Goal: Task Accomplishment & Management: Complete application form

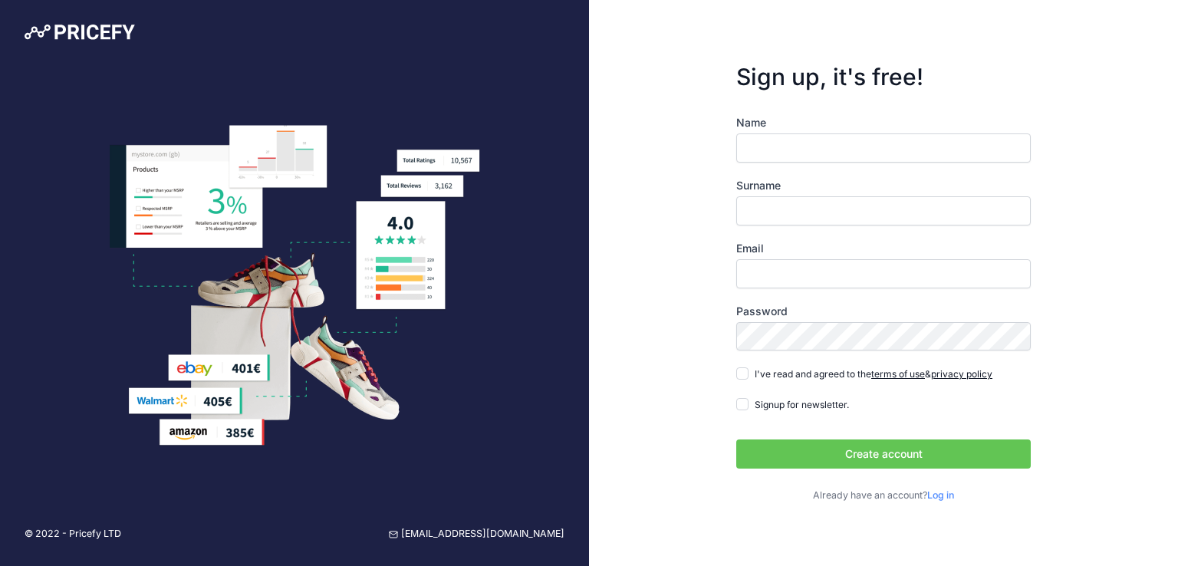
click at [807, 143] on div "Name Surname Email Password Log in" at bounding box center [883, 309] width 295 height 388
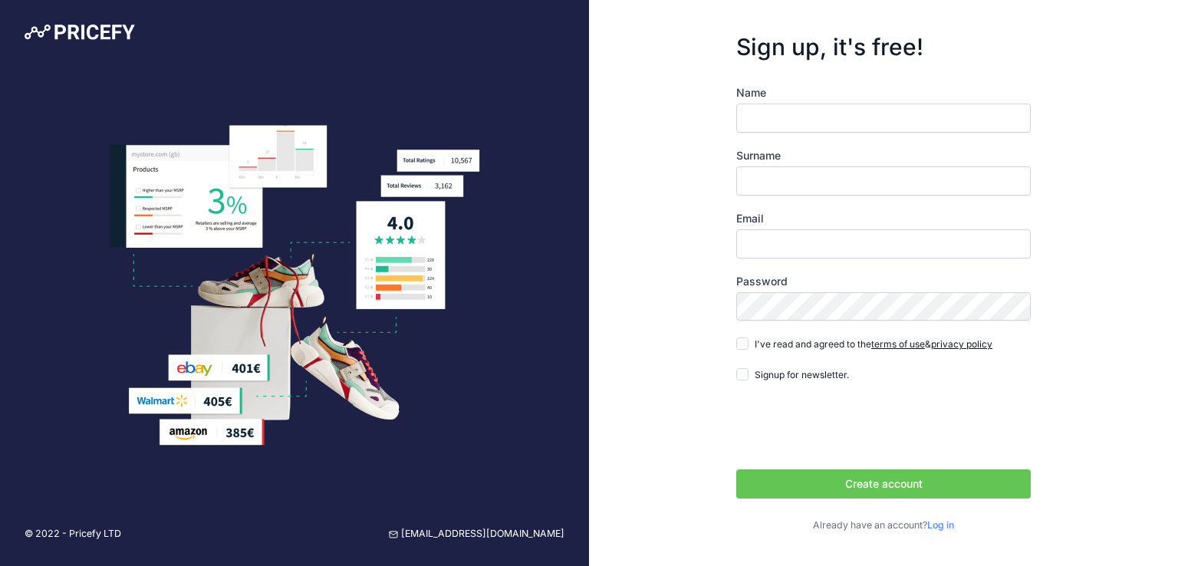
type input "Marcos Martínez"
click at [808, 183] on input "Surname" at bounding box center [883, 180] width 295 height 29
type input "mmartinez"
click at [793, 245] on input "Email" at bounding box center [883, 243] width 295 height 29
type input "[EMAIL_ADDRESS][DOMAIN_NAME]"
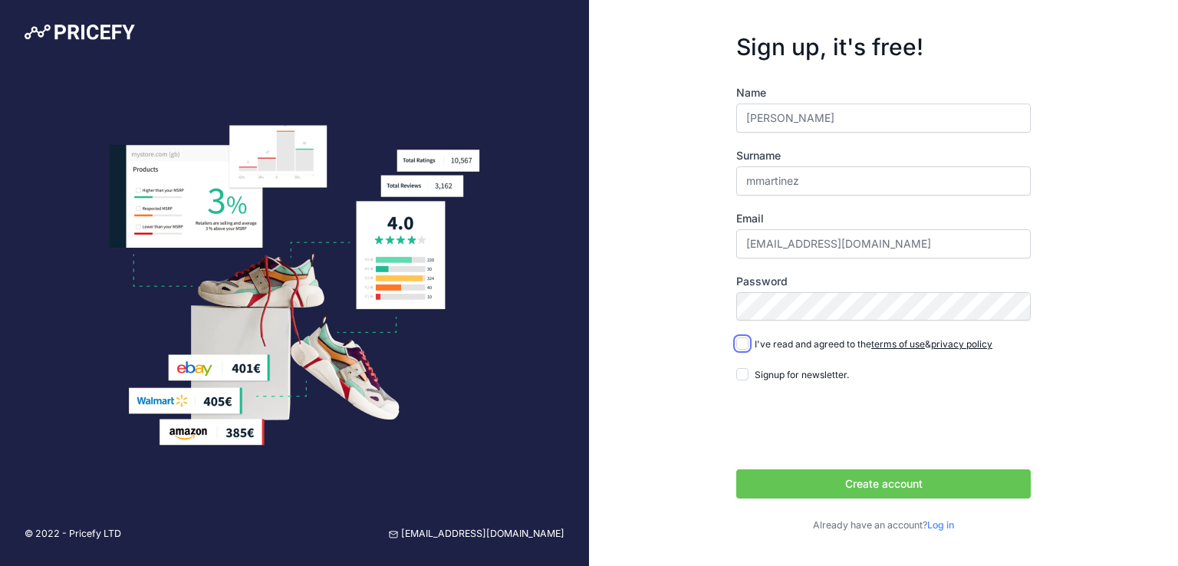
click at [740, 337] on input "I've read and agreed to the terms of use & privacy policy" at bounding box center [742, 343] width 12 height 12
checkbox input "true"
click at [746, 371] on input "Signup for newsletter." at bounding box center [742, 374] width 12 height 12
checkbox input "true"
click at [736, 303] on form "Sign up, it's free! Name Marcos Martínez Surname mmartinez Email mmartinez@yute…" at bounding box center [884, 282] width 344 height 549
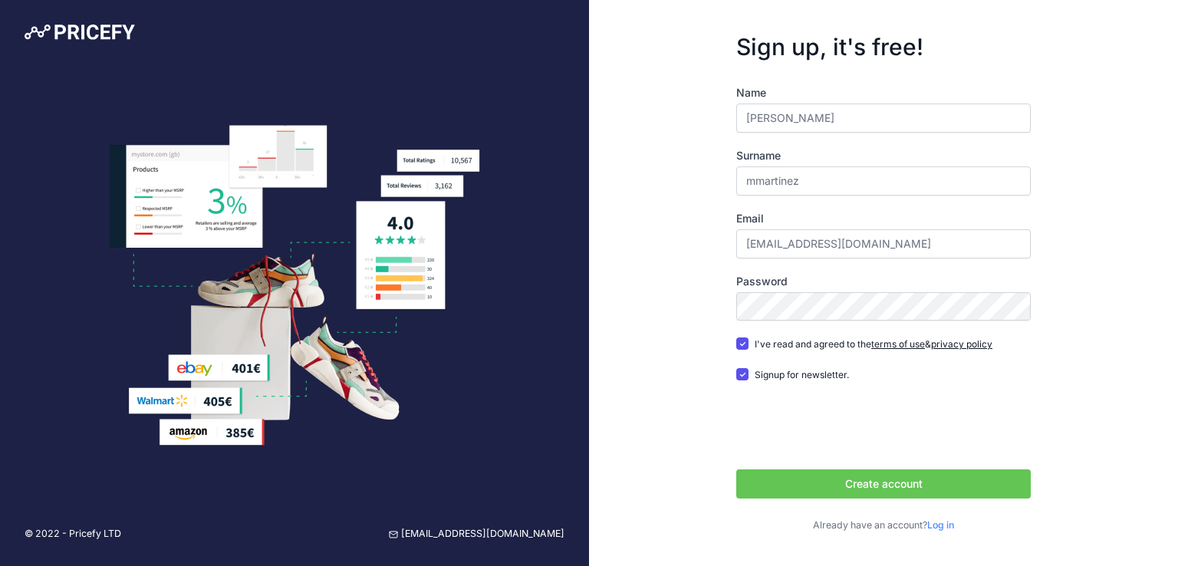
click at [874, 489] on button "Create account" at bounding box center [883, 483] width 295 height 29
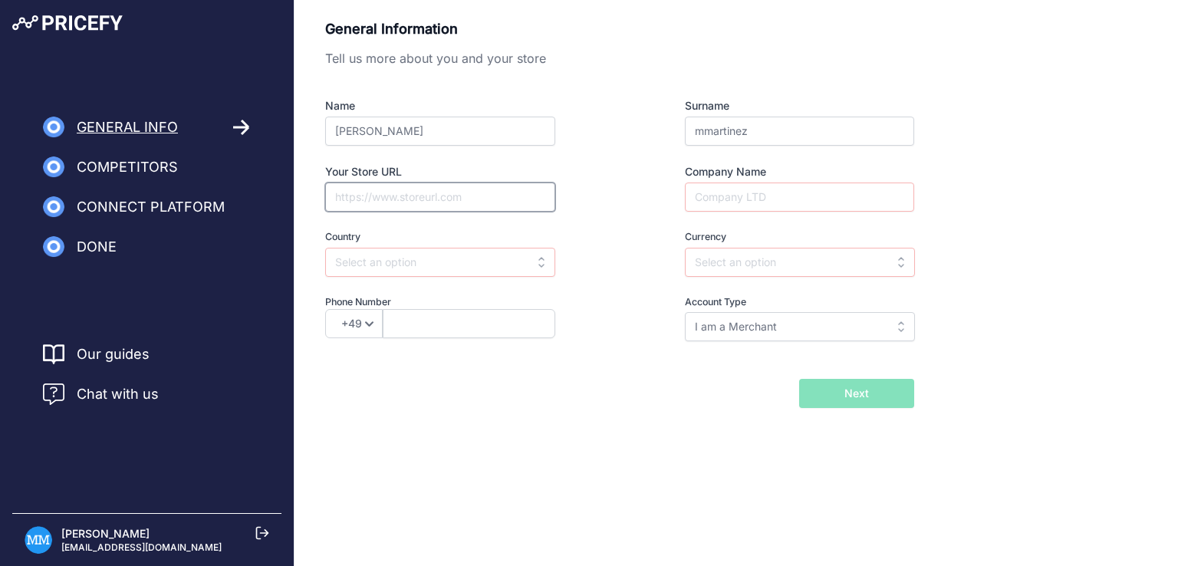
click at [402, 202] on input "Your Store URL" at bounding box center [440, 197] width 230 height 29
click at [390, 198] on input "yute" at bounding box center [440, 197] width 230 height 29
drag, startPoint x: 390, startPoint y: 198, endPoint x: 295, endPoint y: 194, distance: 95.2
click at [295, 194] on div "General Information Tell us more about you and your store Name Marcos Martínez …" at bounding box center [737, 213] width 884 height 390
paste input "https://yute.cl/"
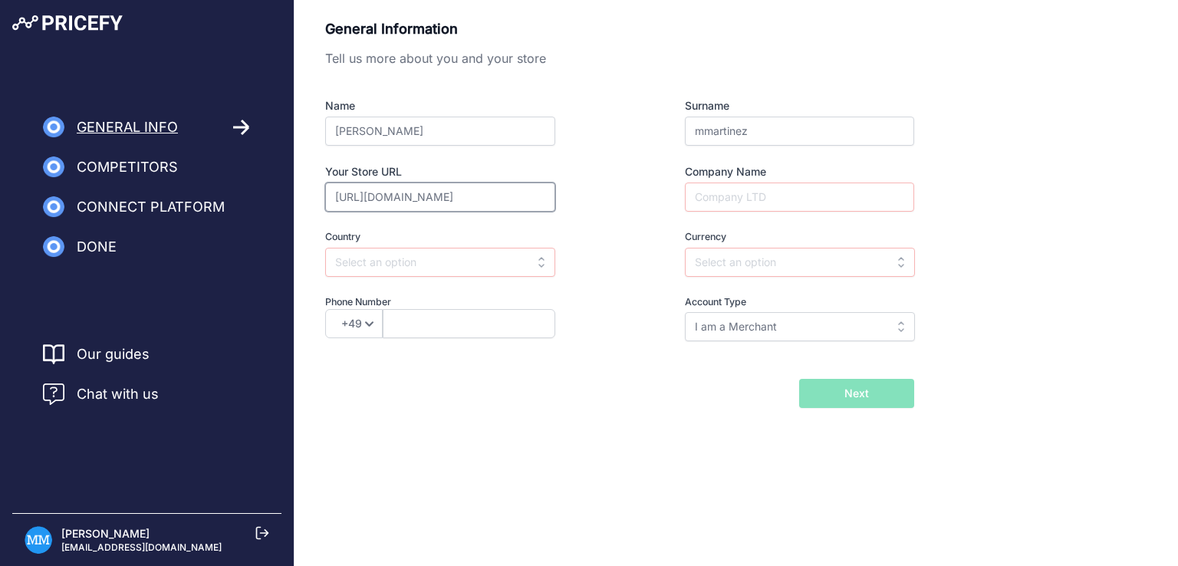
type input "https://yute.cl/"
click at [408, 252] on input "text" at bounding box center [440, 262] width 230 height 29
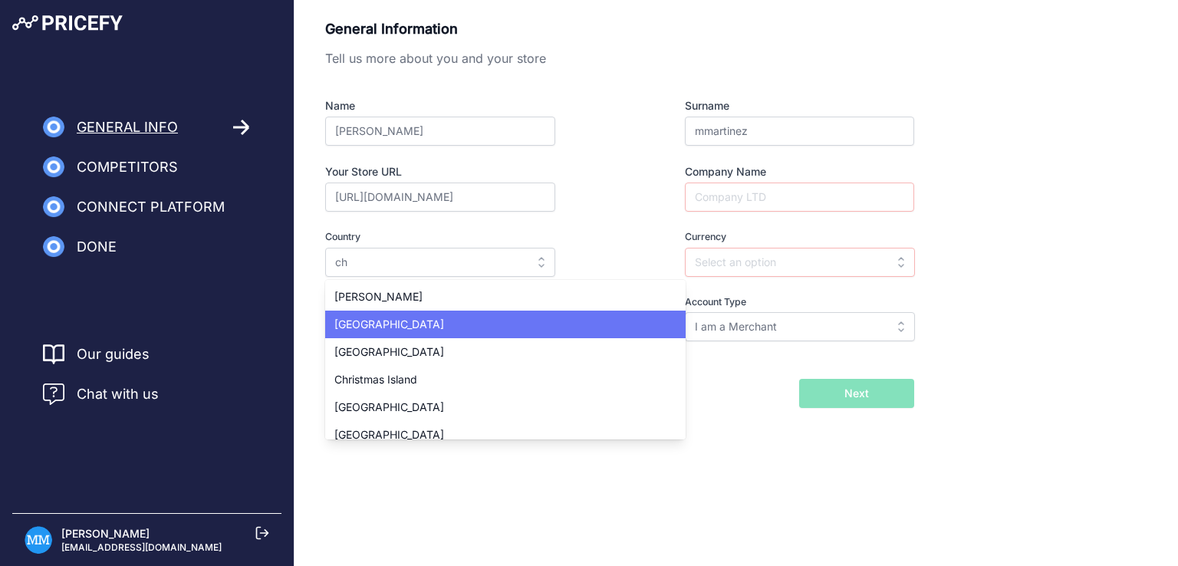
click at [466, 329] on div "Chile" at bounding box center [505, 325] width 361 height 28
type input "Chile"
type input "CLP"
select select "56"
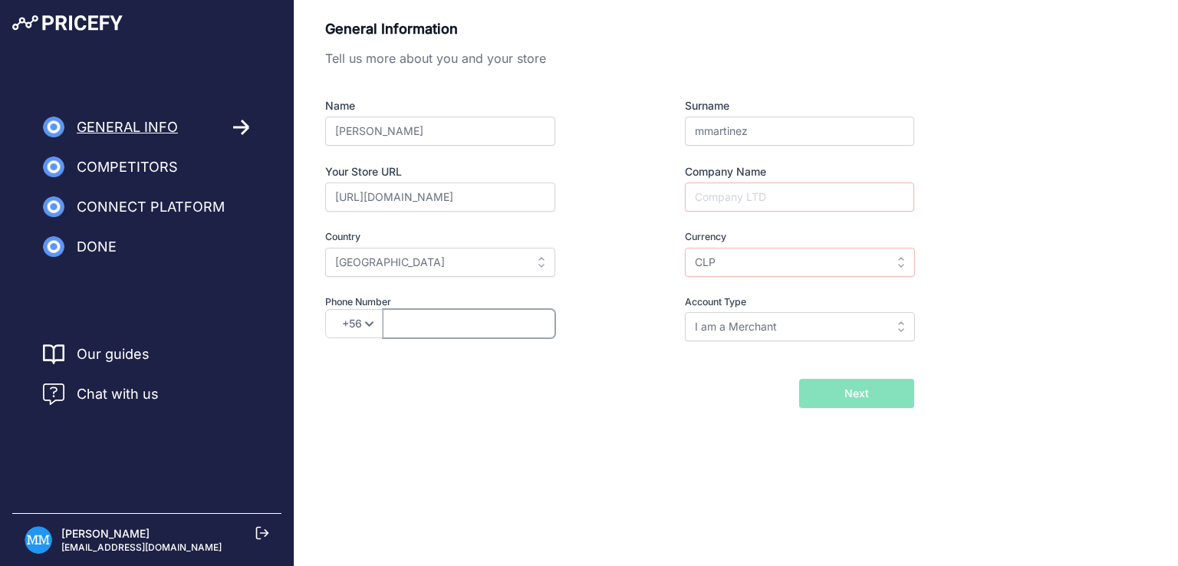
click at [440, 328] on input "text" at bounding box center [469, 323] width 173 height 29
click at [411, 321] on input "56991589285" at bounding box center [469, 323] width 173 height 29
click at [405, 323] on input "56991589285" at bounding box center [469, 323] width 173 height 29
type input "991589285"
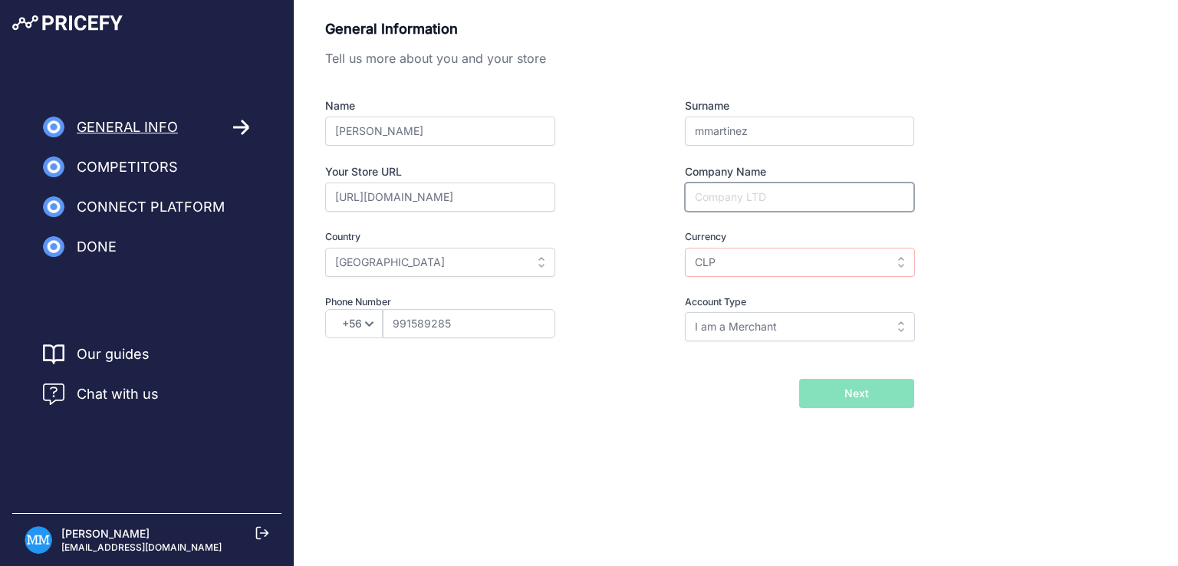
click at [739, 204] on input "Company Name" at bounding box center [799, 197] width 229 height 29
type input "Yute Natural"
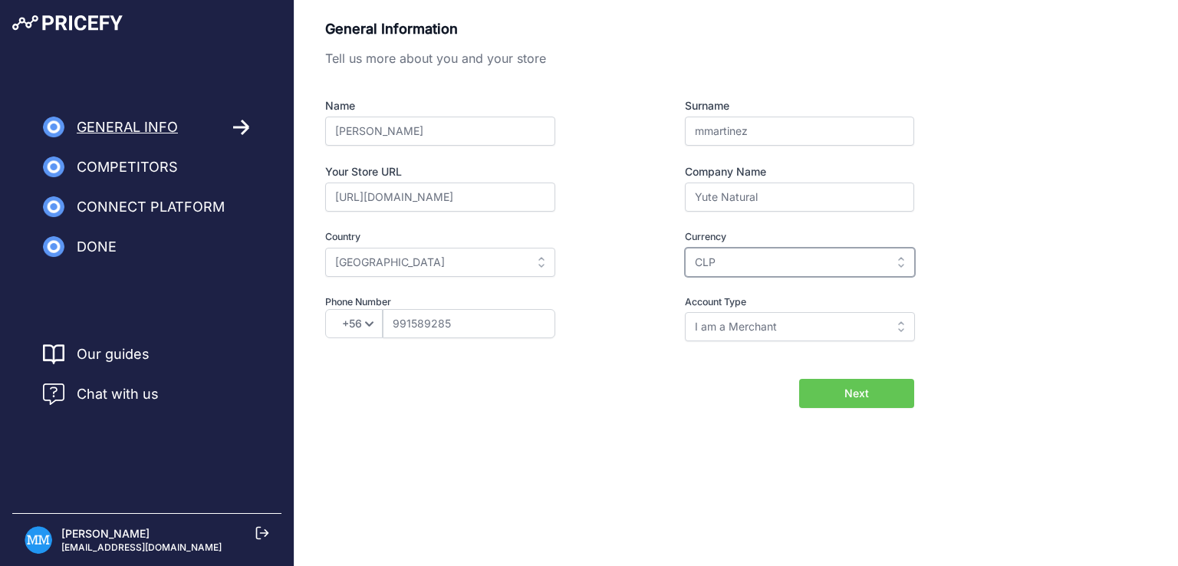
click at [787, 262] on input "CLP" at bounding box center [800, 262] width 230 height 29
click at [942, 257] on div "General Information Tell us more about you and your store Name Marcos Martínez …" at bounding box center [736, 213] width 822 height 390
click at [800, 257] on input "text" at bounding box center [800, 262] width 230 height 29
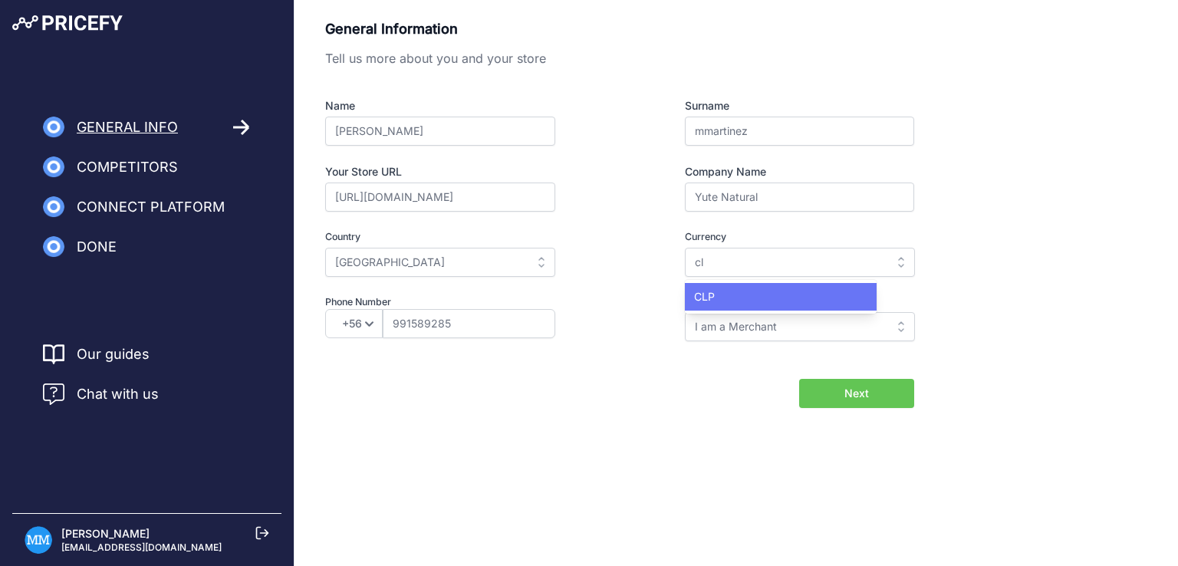
click at [773, 299] on div "CLP" at bounding box center [781, 297] width 192 height 28
type input "CLP"
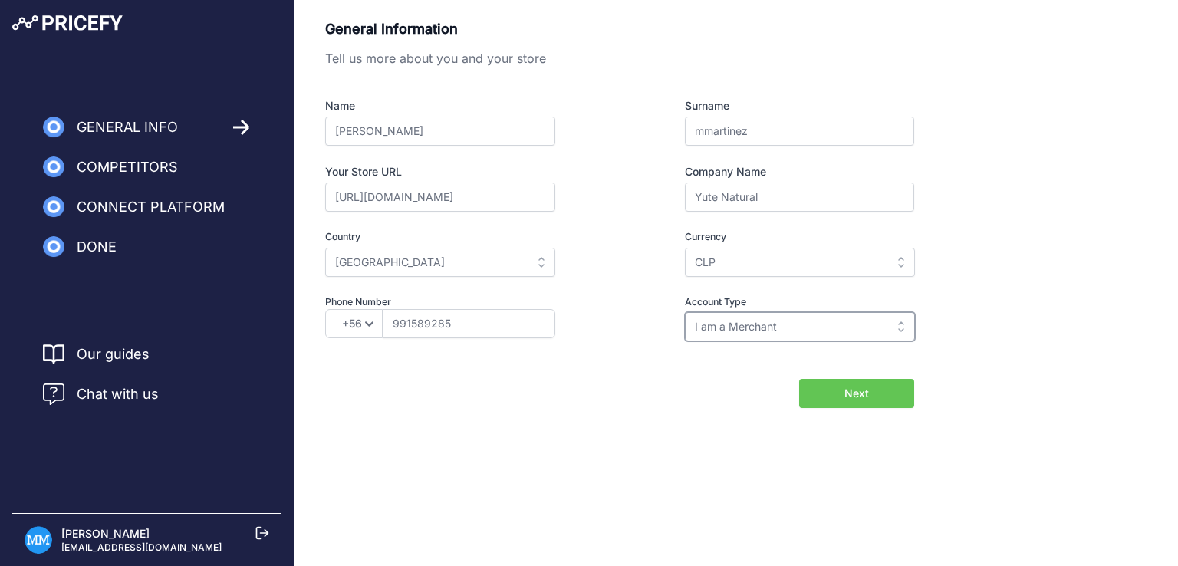
click at [796, 328] on input "I am a Merchant" at bounding box center [800, 326] width 230 height 29
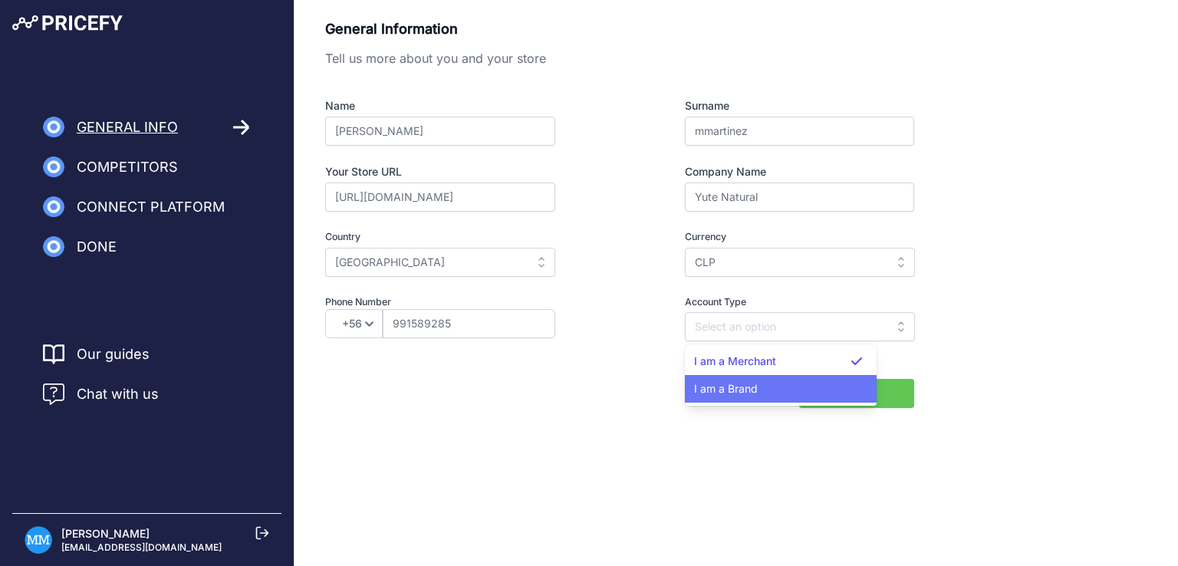
click at [769, 397] on div "I am a Brand" at bounding box center [781, 389] width 192 height 28
type input "I am a Brand"
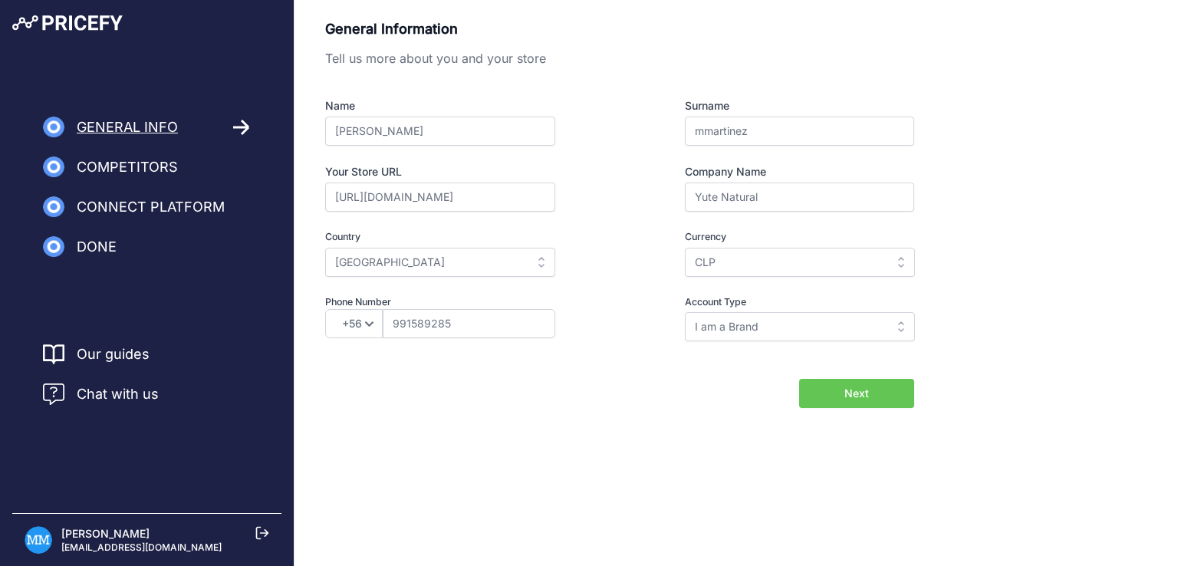
click at [862, 392] on span "Next" at bounding box center [857, 393] width 25 height 15
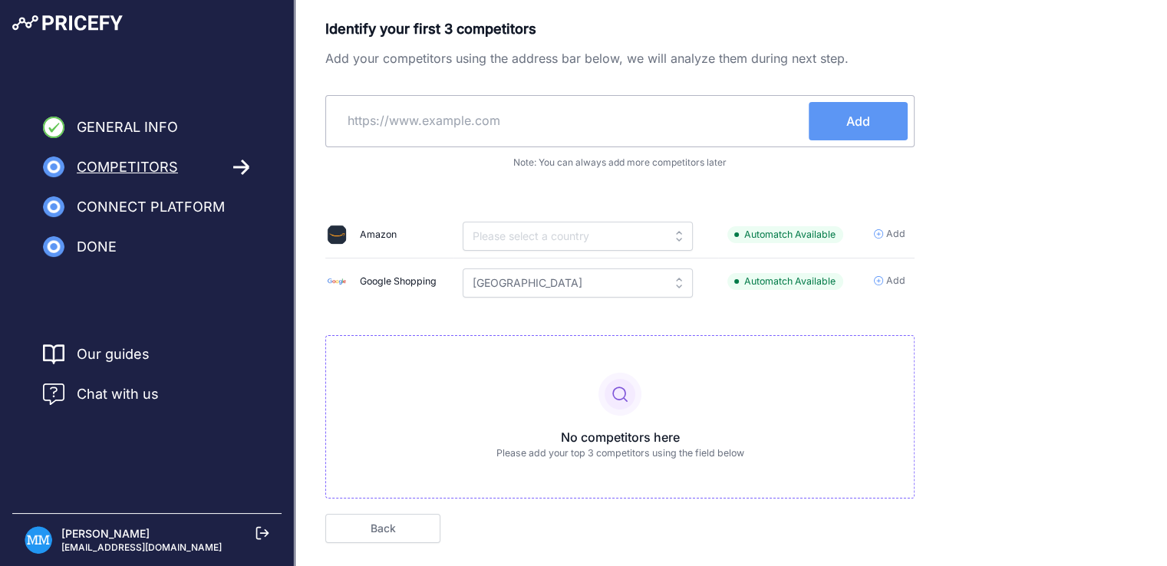
click at [465, 123] on input "text" at bounding box center [570, 120] width 476 height 37
paste input "https://novapromo.cl/"
type input "https://novapromo.cl/"
click at [831, 119] on button "Add" at bounding box center [857, 121] width 99 height 38
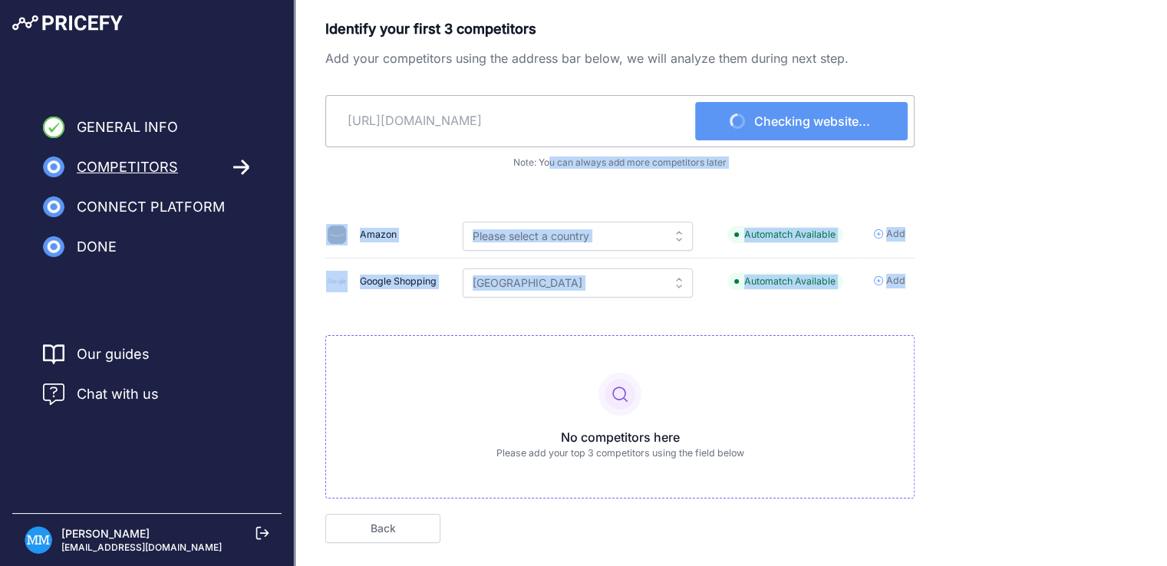
drag, startPoint x: 528, startPoint y: 383, endPoint x: 527, endPoint y: 160, distance: 223.2
click at [527, 160] on div "Identify your first 3 competitors Add your competitors using the address bar be…" at bounding box center [619, 258] width 589 height 480
click at [715, 184] on div "Identify your first 3 competitors Add your competitors using the address bar be…" at bounding box center [619, 258] width 589 height 480
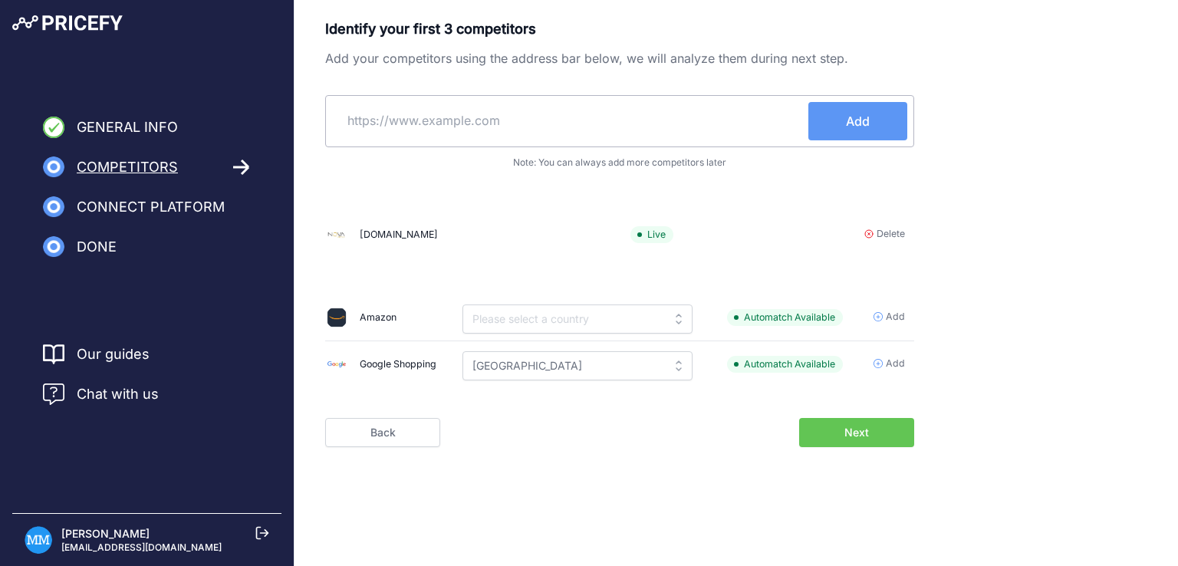
click at [556, 121] on input "text" at bounding box center [570, 120] width 476 height 37
drag, startPoint x: 531, startPoint y: 122, endPoint x: 310, endPoint y: 122, distance: 220.9
click at [310, 122] on div "Identify your first 3 competitors Add your competitors using the address bar be…" at bounding box center [737, 232] width 884 height 429
click at [576, 132] on input "text" at bounding box center [570, 120] width 476 height 37
paste input "https://www.homs.cl/?gad_source=1&gad_campaignid=1756064354&gbraid=0AAAAADnkt7a…"
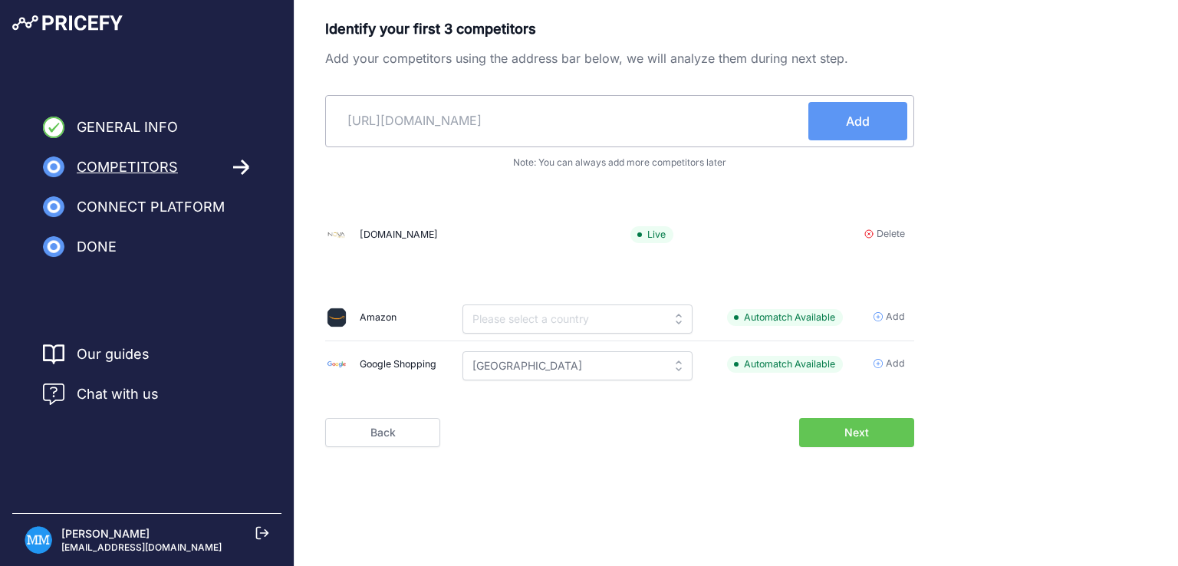
scroll to position [0, 1003]
type input "https://www.homs.cl/?gad_source=1&gad_campaignid=1756064354&gbraid=0AAAAADnkt7a…"
click at [858, 123] on span "Add" at bounding box center [858, 121] width 24 height 18
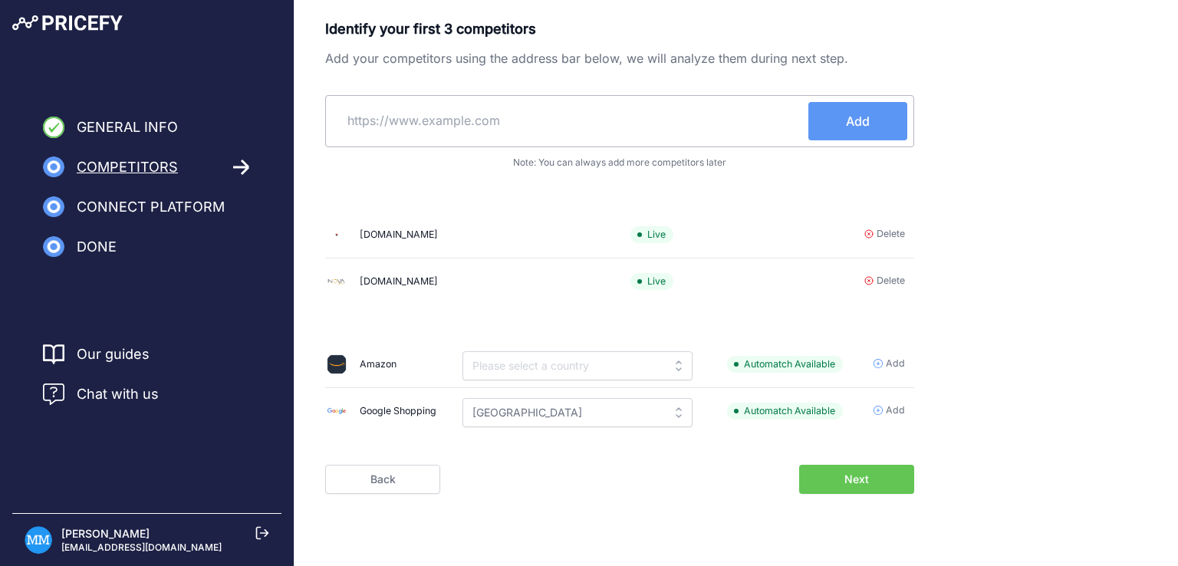
click at [464, 123] on input "text" at bounding box center [570, 120] width 476 height 37
paste input "https://promoimport.cl/"
type input "https://promoimport.cl/"
click at [834, 118] on button "Add" at bounding box center [857, 121] width 99 height 38
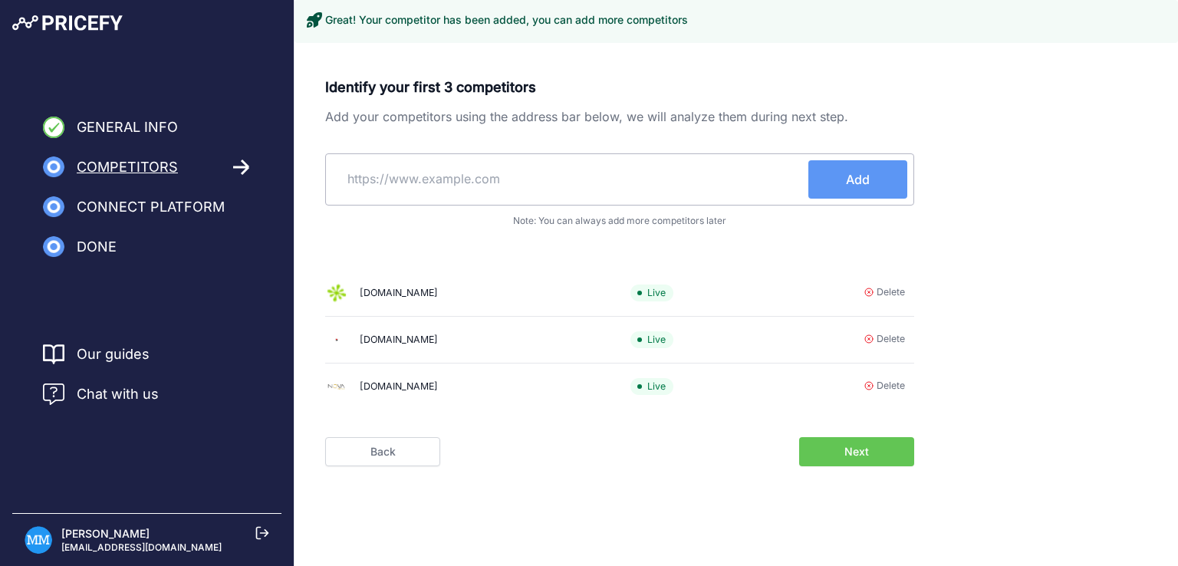
click at [858, 456] on span "Next" at bounding box center [857, 451] width 25 height 15
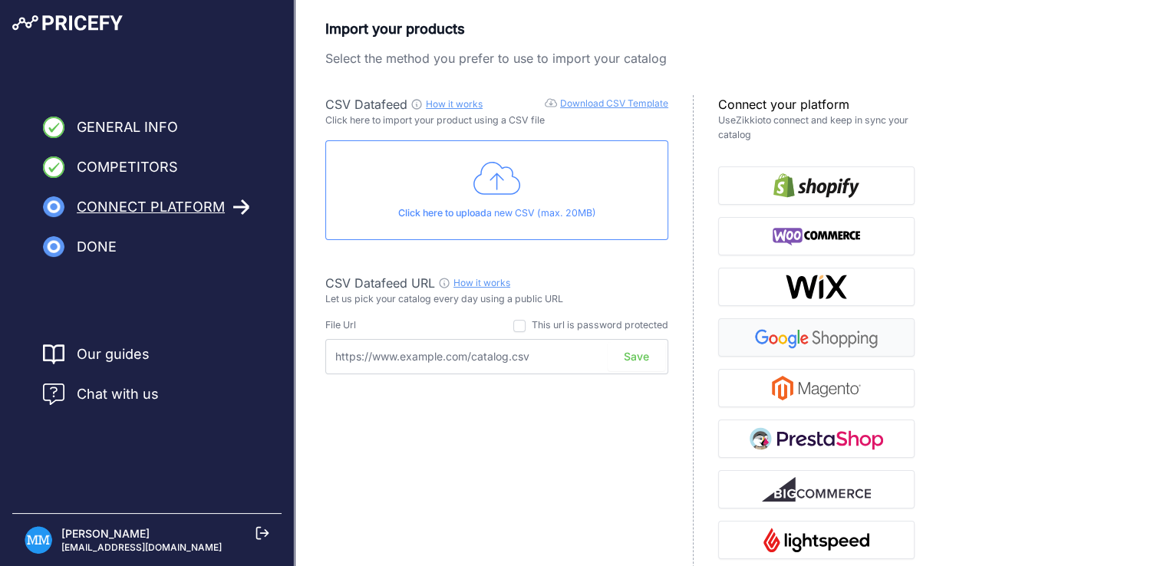
click at [811, 326] on img "button" at bounding box center [815, 337] width 133 height 25
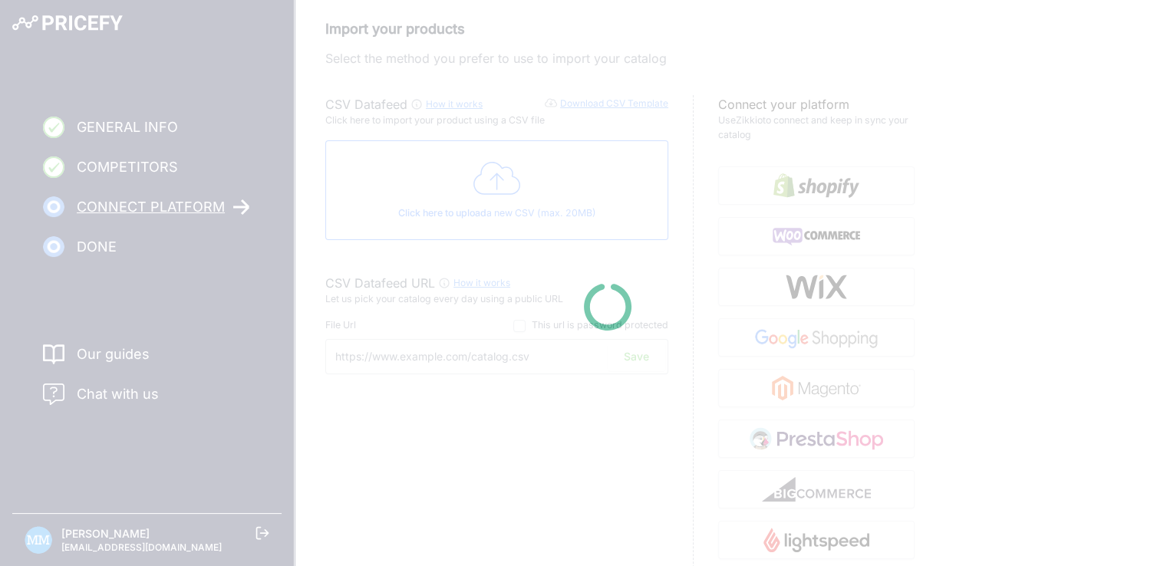
click at [548, 228] on div at bounding box center [583, 283] width 1167 height 566
click at [580, 207] on div at bounding box center [583, 283] width 1167 height 566
click at [120, 5] on div at bounding box center [583, 283] width 1167 height 566
drag, startPoint x: 647, startPoint y: 201, endPoint x: 685, endPoint y: 234, distance: 50.0
click at [650, 202] on div at bounding box center [583, 283] width 1167 height 566
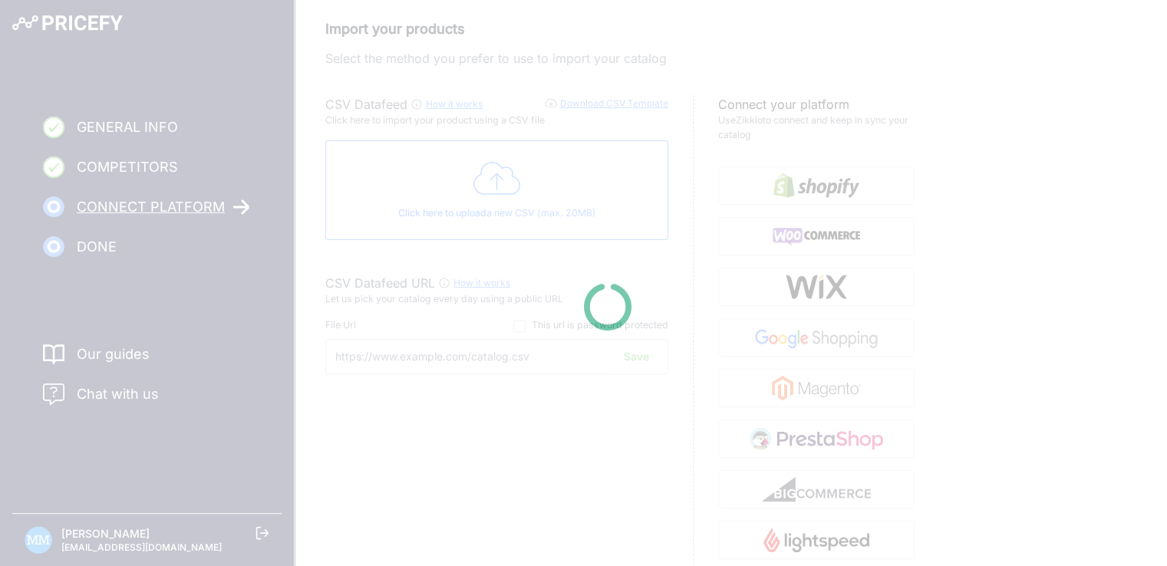
click at [588, 311] on icon at bounding box center [608, 307] width 48 height 47
drag, startPoint x: 258, startPoint y: 156, endPoint x: 233, endPoint y: 117, distance: 46.2
click at [255, 149] on div at bounding box center [583, 283] width 1167 height 566
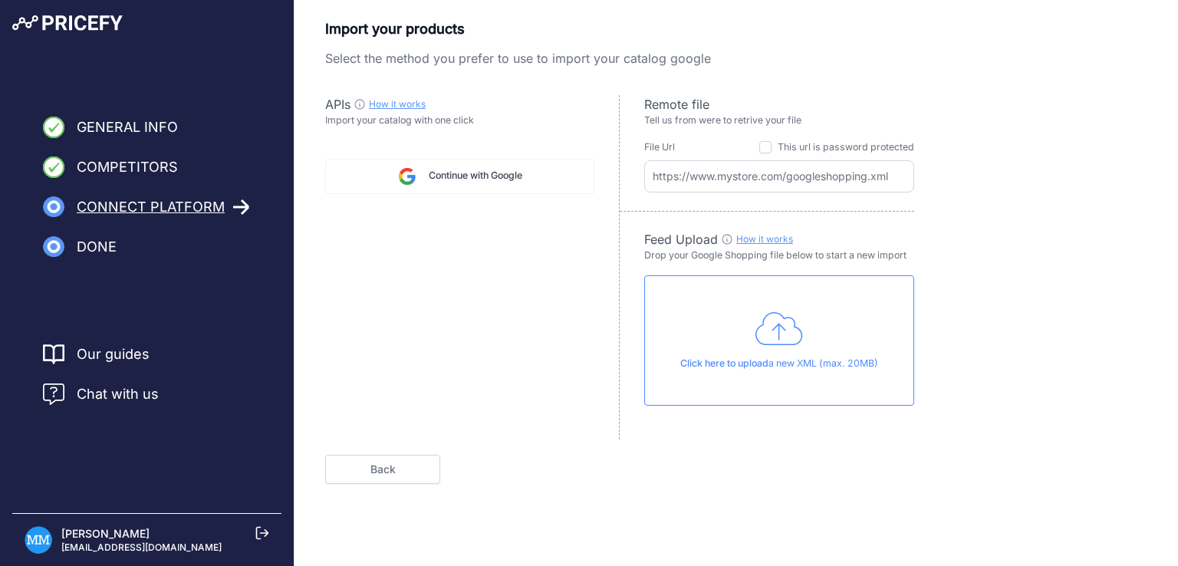
click at [458, 173] on span "Continue with Google" at bounding box center [476, 176] width 94 height 15
click at [421, 466] on link "Back" at bounding box center [382, 469] width 115 height 29
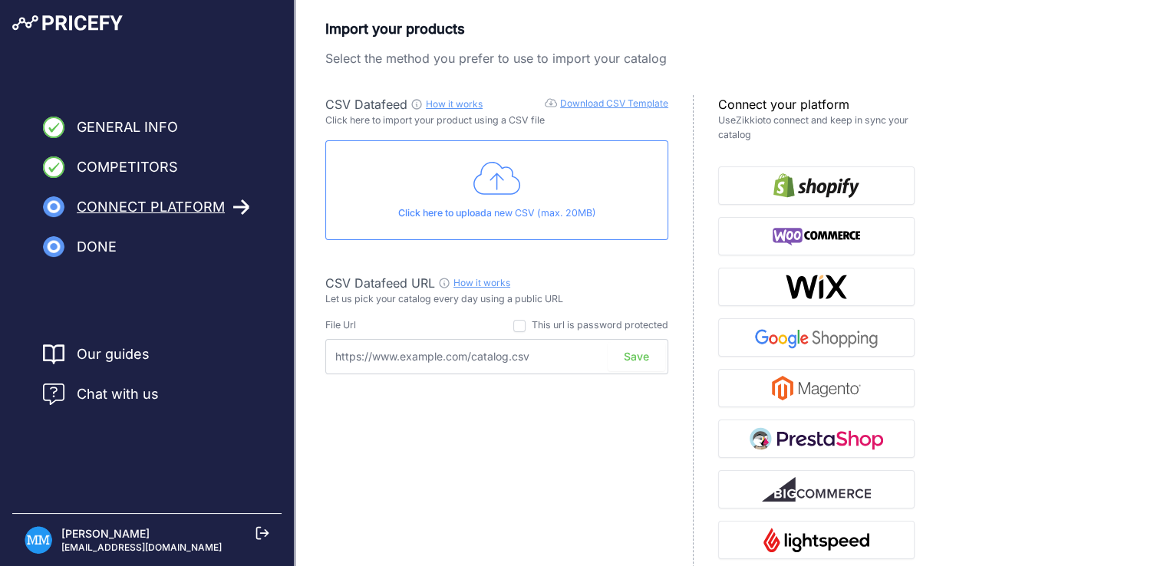
click at [596, 106] on link "Download CSV Template" at bounding box center [614, 103] width 108 height 12
click at [439, 100] on link "How it works" at bounding box center [454, 104] width 57 height 12
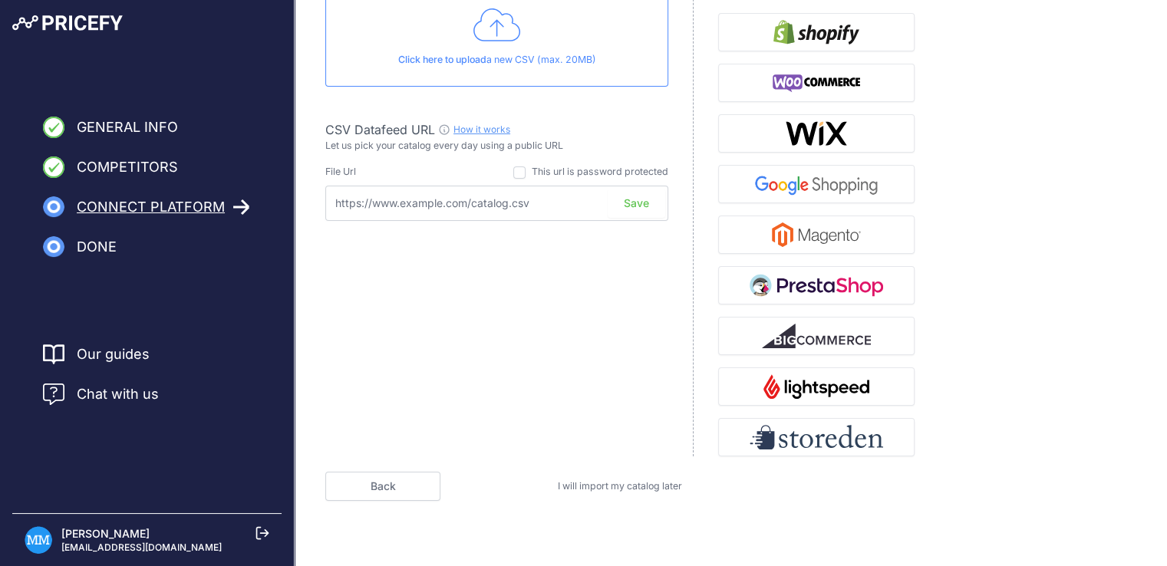
click at [375, 483] on link "Back" at bounding box center [382, 486] width 115 height 29
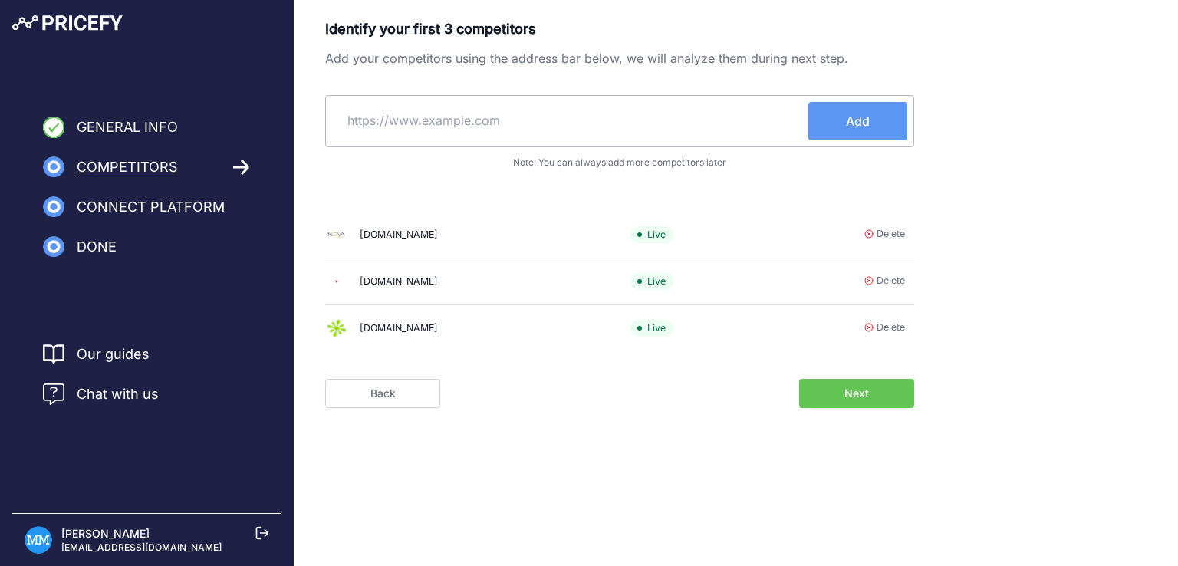
click at [902, 392] on button "Next" at bounding box center [856, 393] width 115 height 29
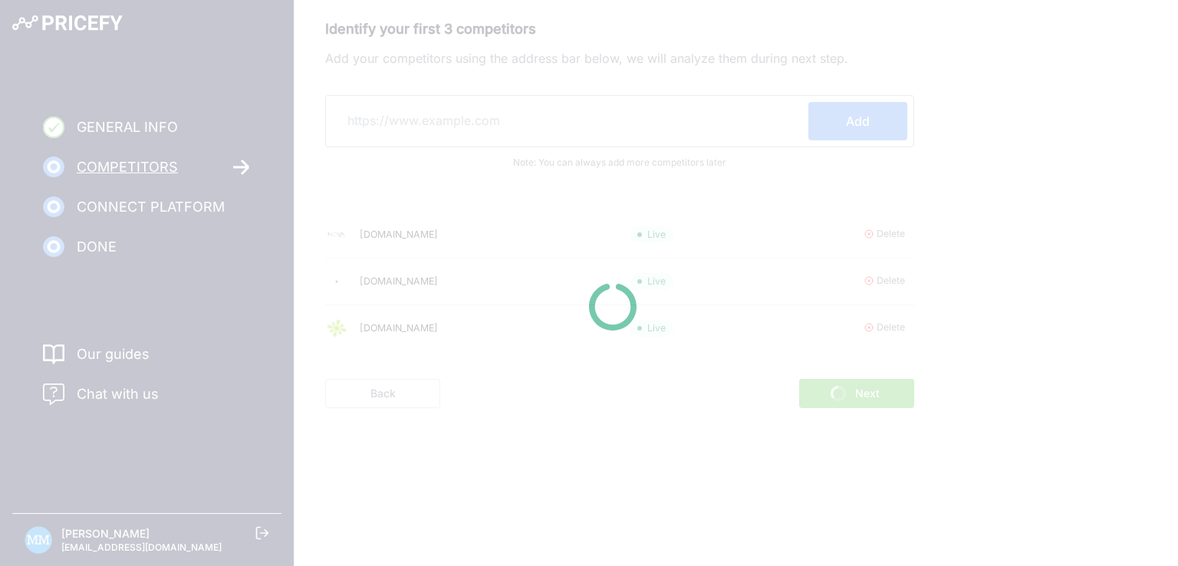
click at [697, 160] on div at bounding box center [589, 283] width 1178 height 566
